Goal: Check status: Check status

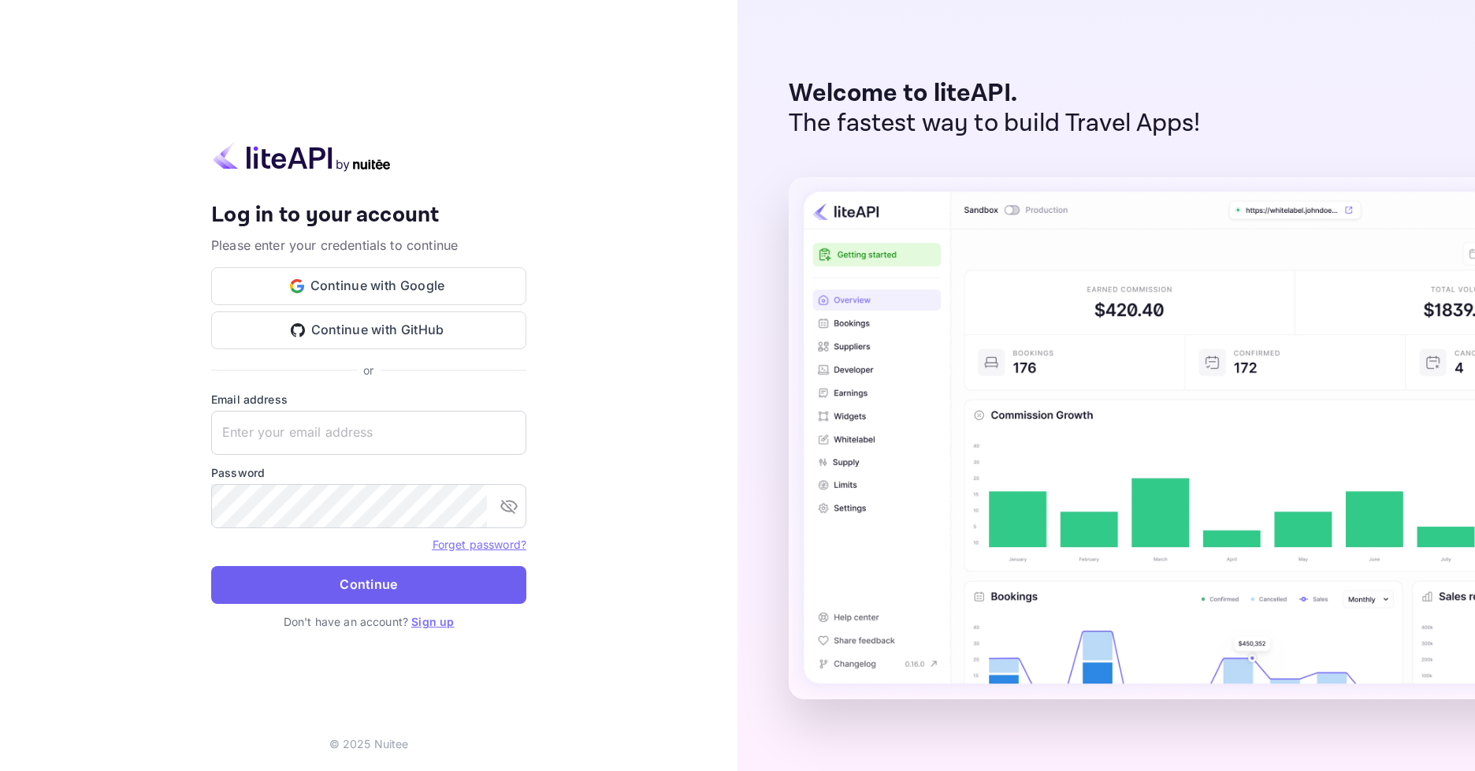
type input "[EMAIL_ADDRESS][DOMAIN_NAME]"
click at [360, 574] on button "Continue" at bounding box center [368, 585] width 315 height 38
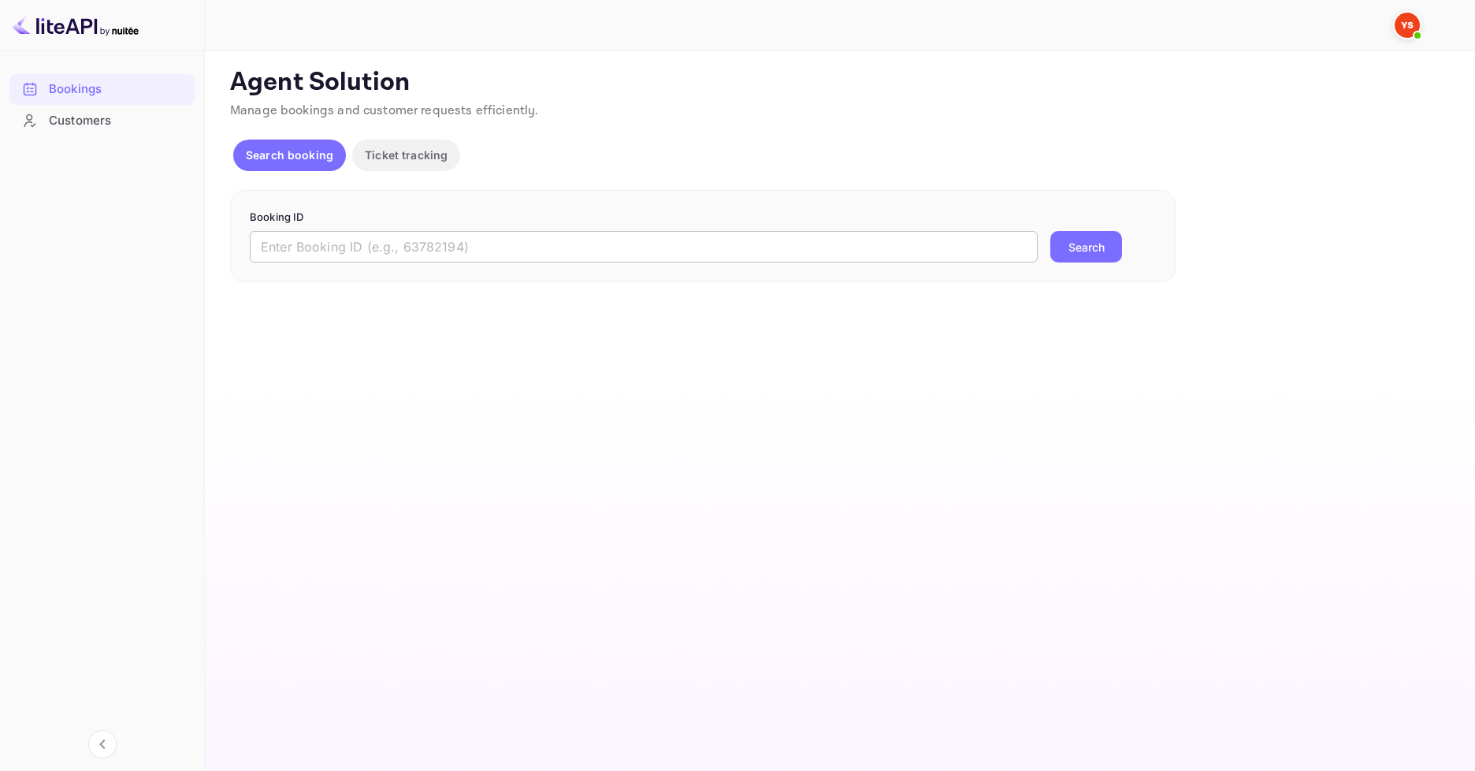
click at [403, 238] on input "text" at bounding box center [644, 247] width 788 height 32
paste input "9419465"
type input "9419465"
click at [1099, 255] on button "Search" at bounding box center [1086, 247] width 72 height 32
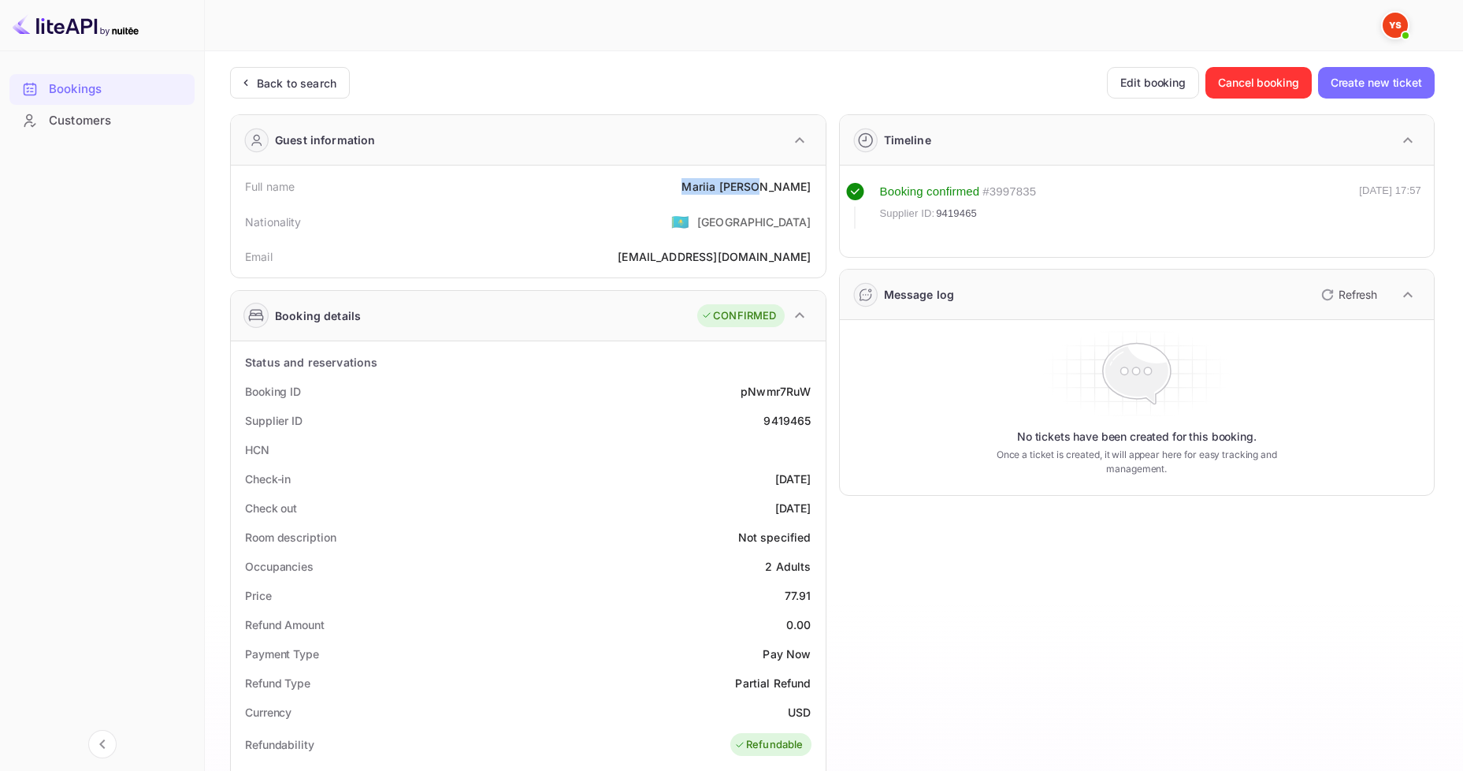
drag, startPoint x: 729, startPoint y: 177, endPoint x: 813, endPoint y: 189, distance: 85.3
click at [813, 189] on div "Full name [PERSON_NAME]" at bounding box center [528, 186] width 582 height 29
copy div "[PERSON_NAME]"
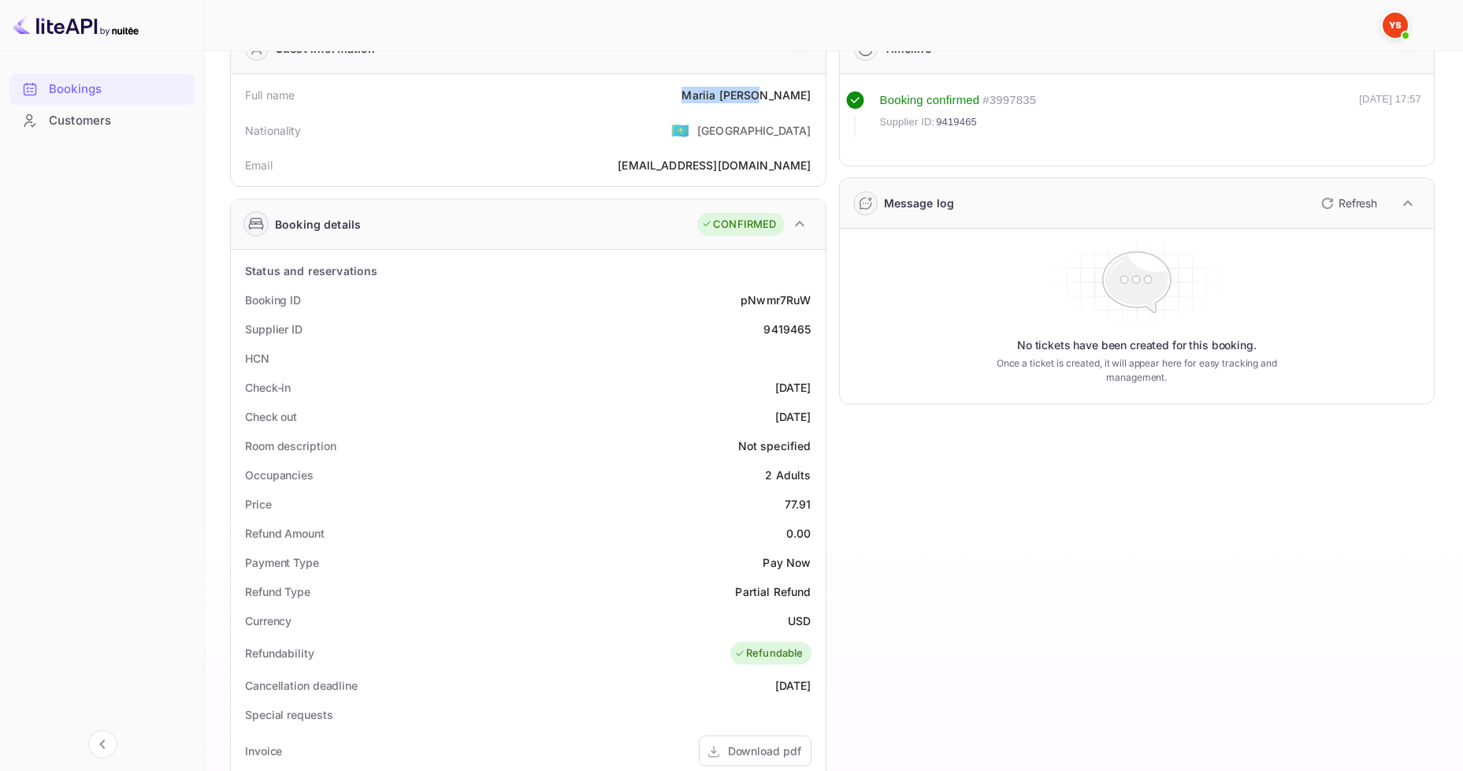
scroll to position [315, 0]
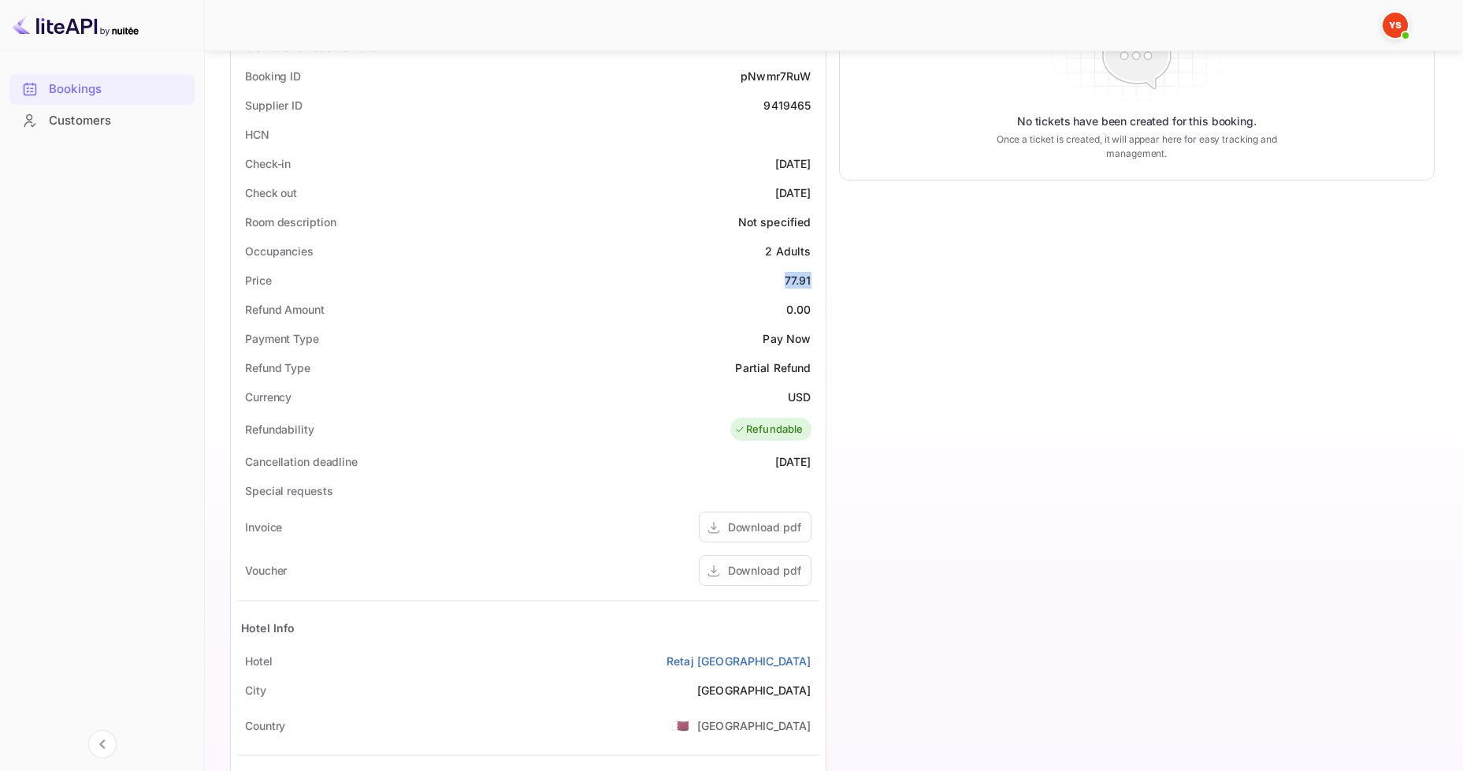
drag, startPoint x: 778, startPoint y: 277, endPoint x: 818, endPoint y: 277, distance: 40.2
click at [818, 277] on div "Price 77.91" at bounding box center [528, 280] width 582 height 29
copy div "77.91"
